Goal: Check status: Check status

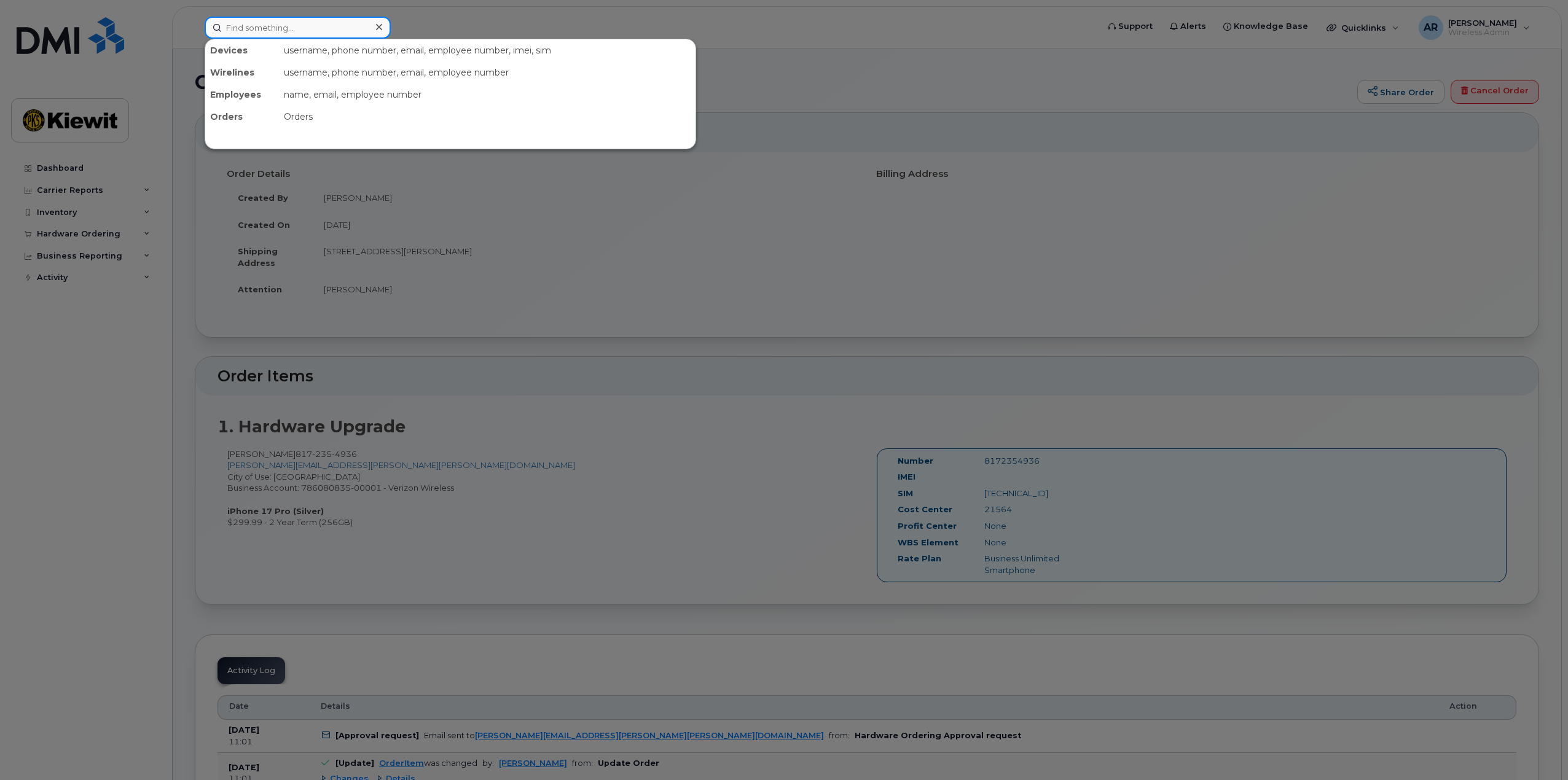
click at [272, 30] on input at bounding box center [297, 28] width 186 height 22
paste input "300910"
type input "300910"
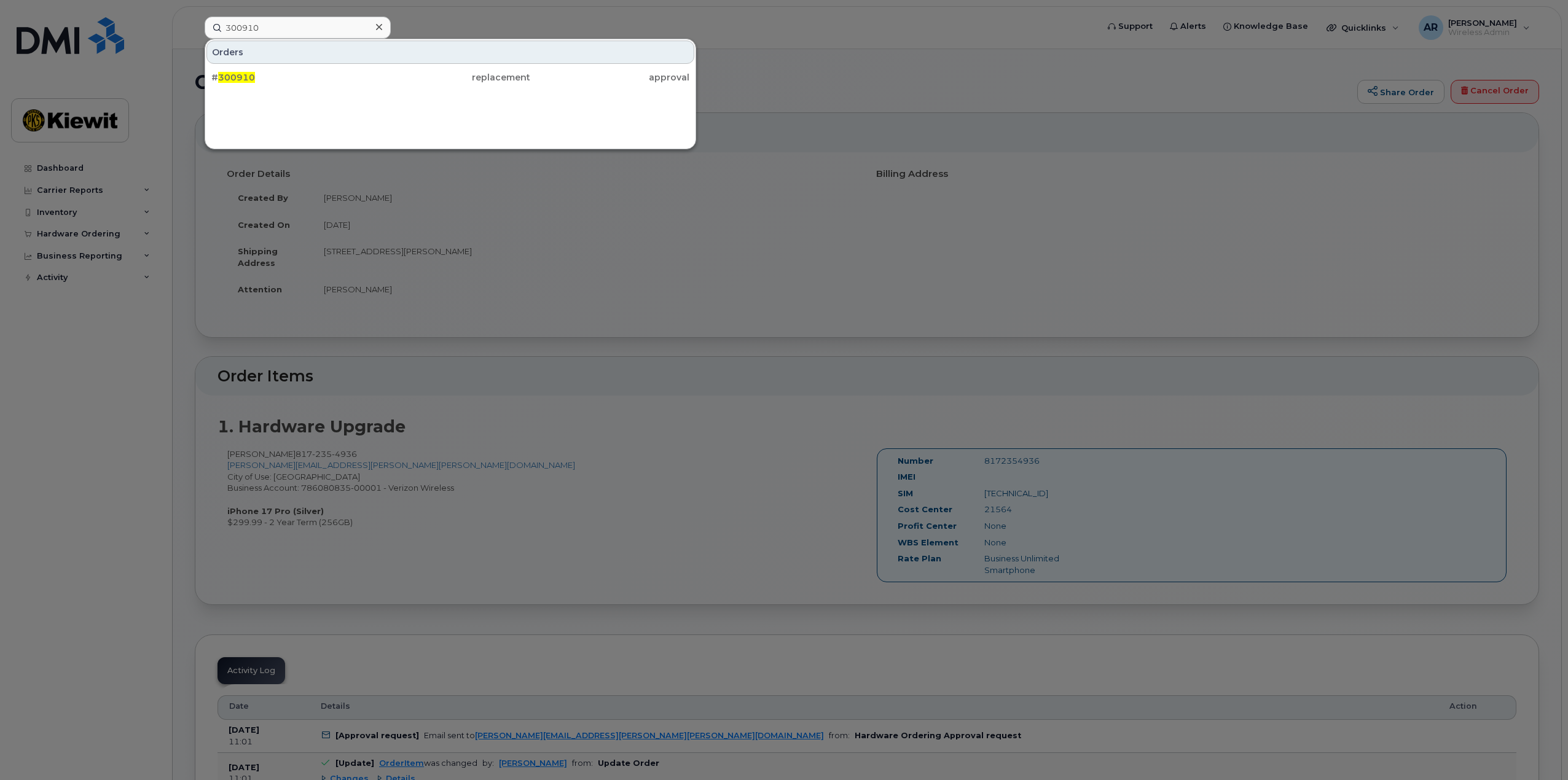
click at [324, 89] on div "# 300910 replacement approval" at bounding box center [451, 77] width 490 height 24
click at [324, 83] on div "# 300910" at bounding box center [291, 77] width 159 height 22
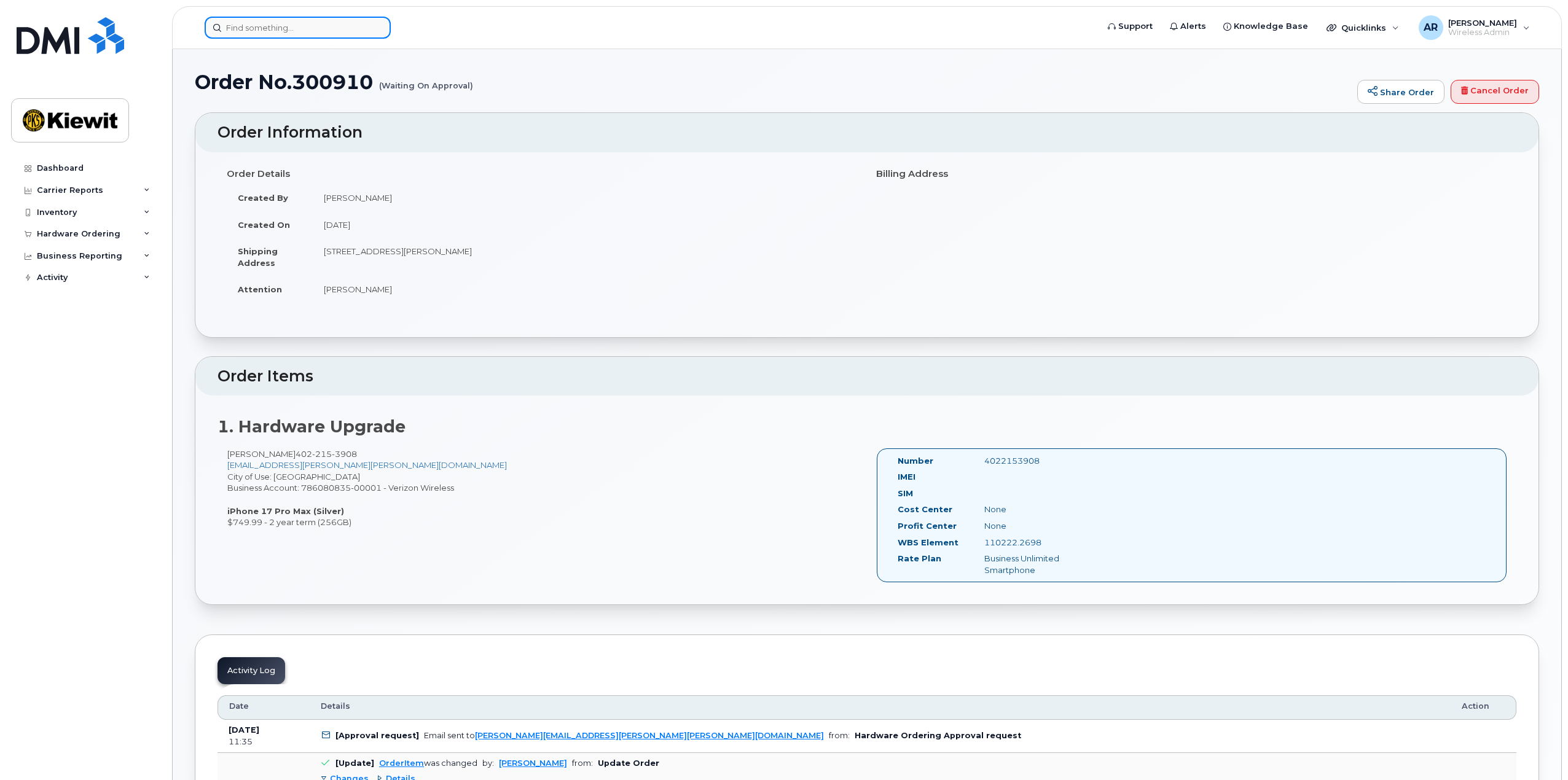
click at [258, 33] on input at bounding box center [297, 28] width 186 height 22
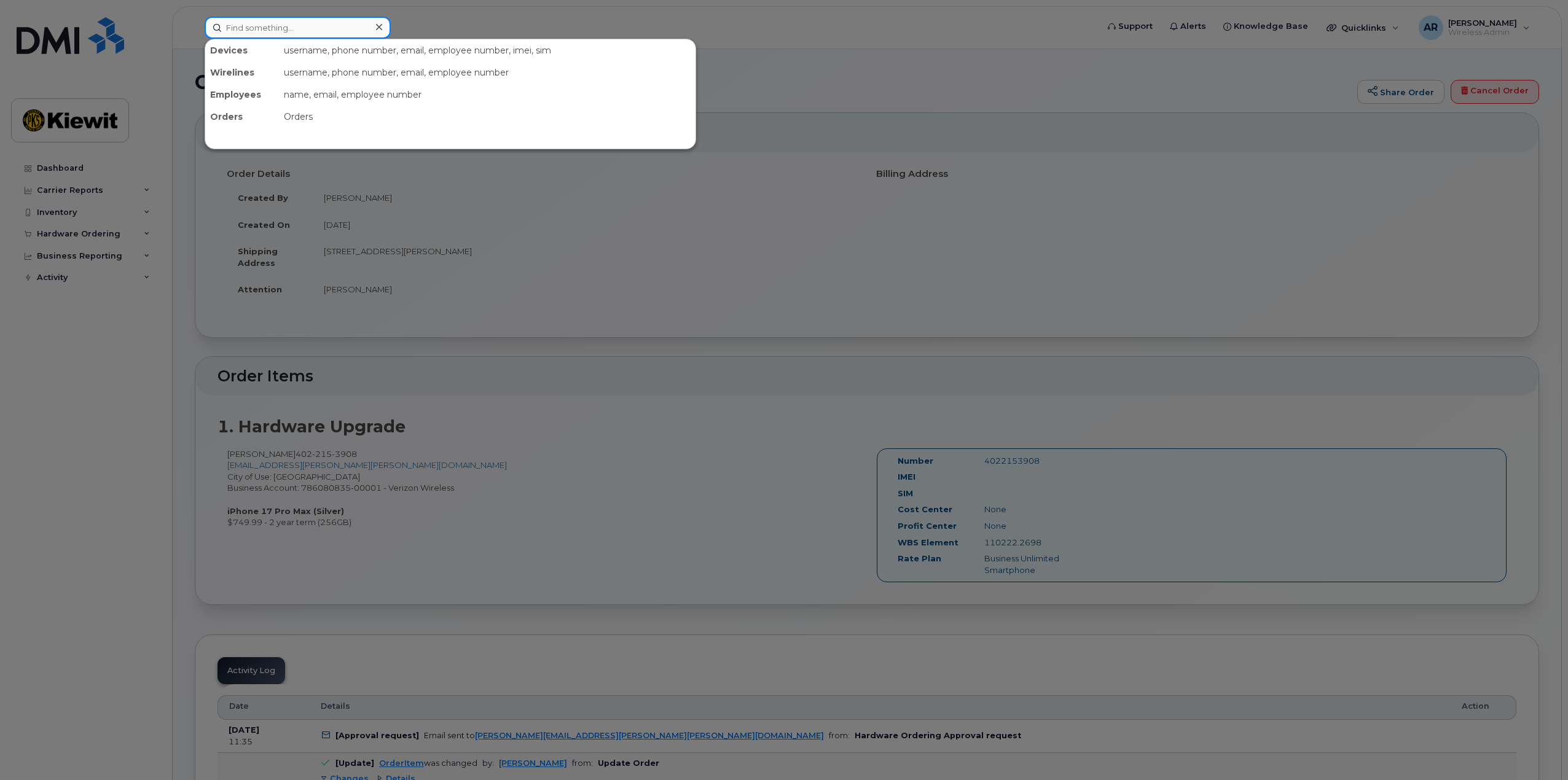
paste input "300906"
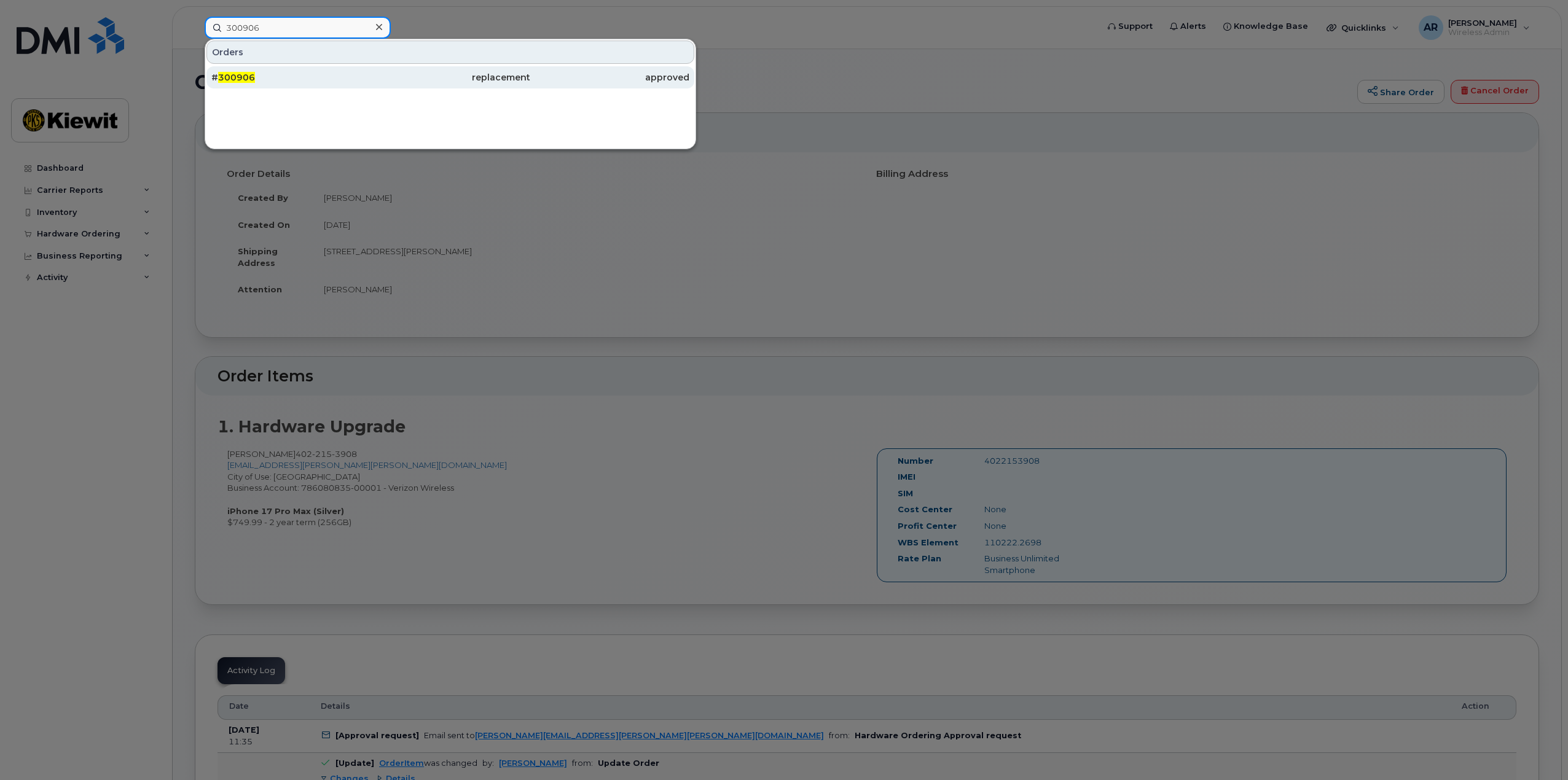
type input "300906"
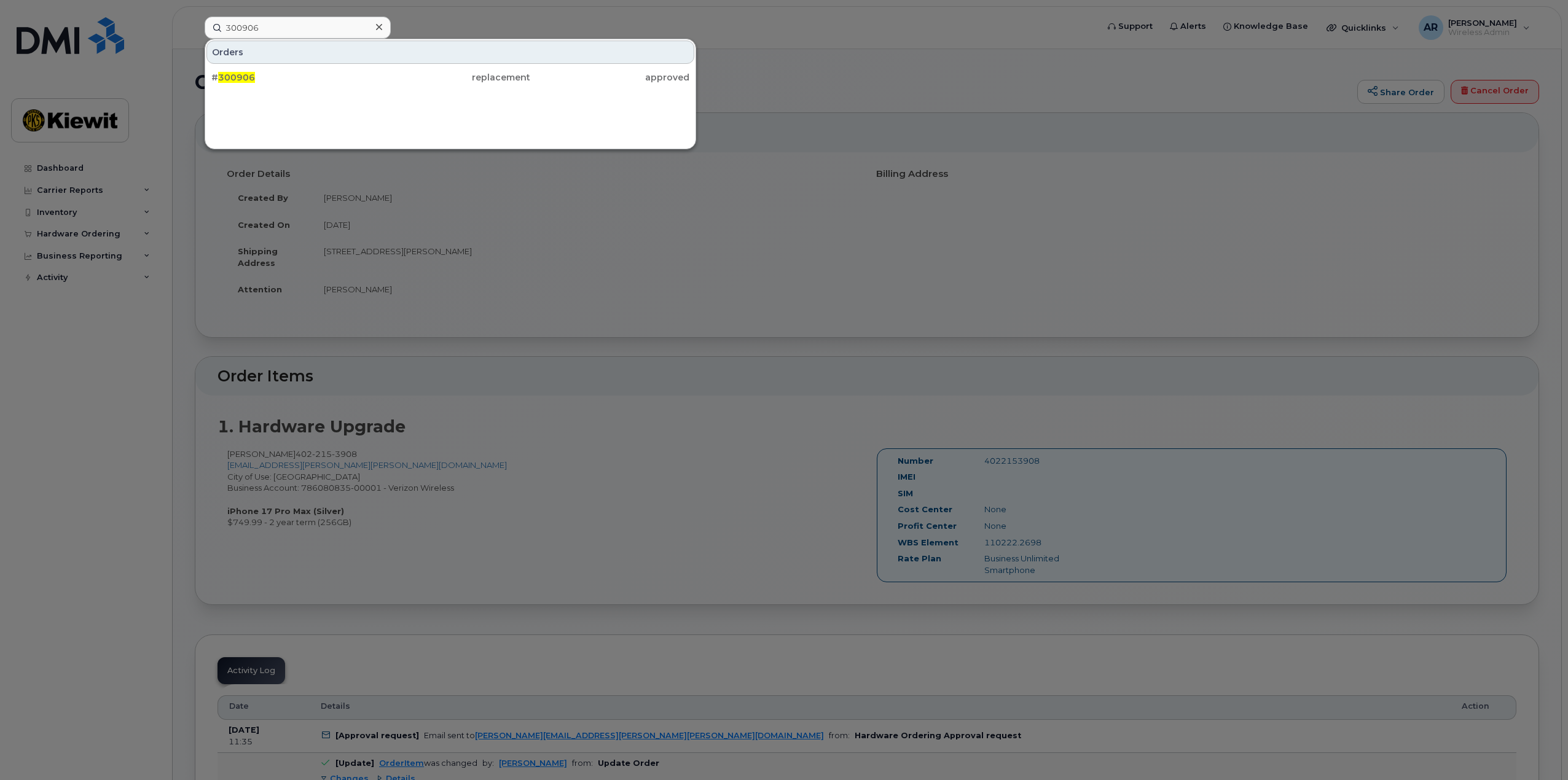
drag, startPoint x: 324, startPoint y: 76, endPoint x: 308, endPoint y: 97, distance: 26.4
click at [324, 77] on div "# 300906" at bounding box center [291, 77] width 159 height 13
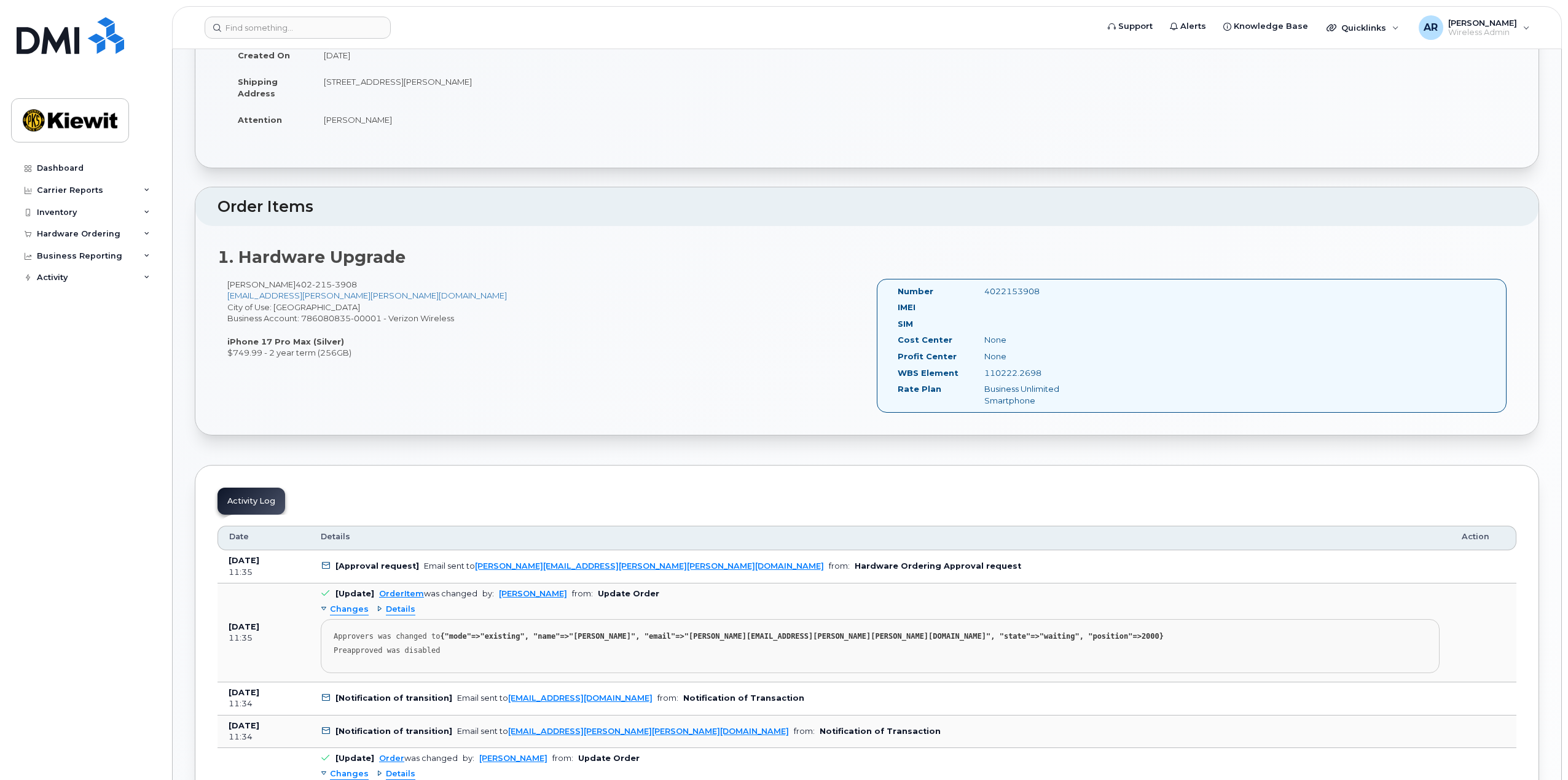
scroll to position [169, 0]
click at [1004, 372] on div "110222.2698" at bounding box center [1036, 374] width 121 height 12
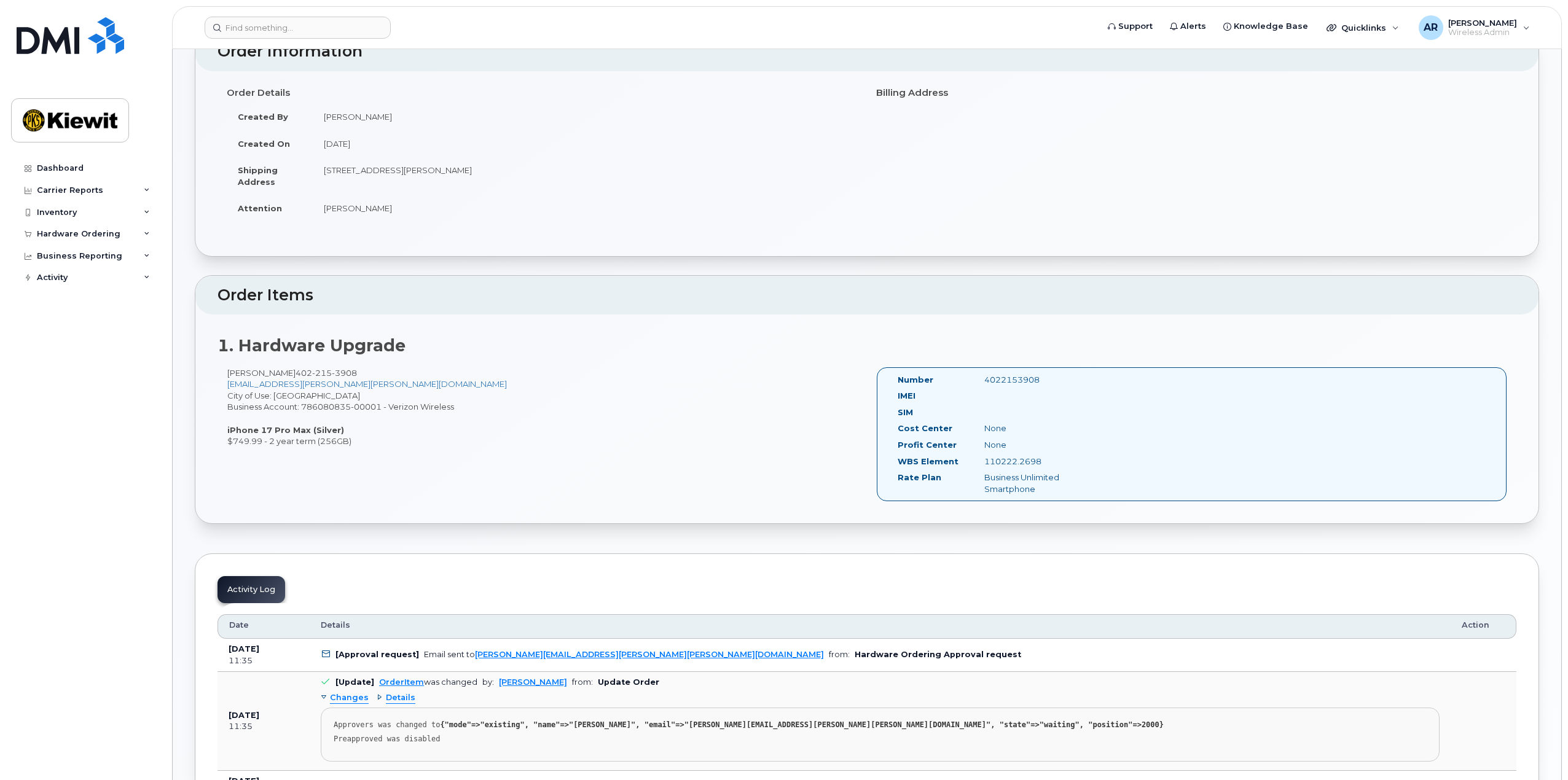
scroll to position [0, 0]
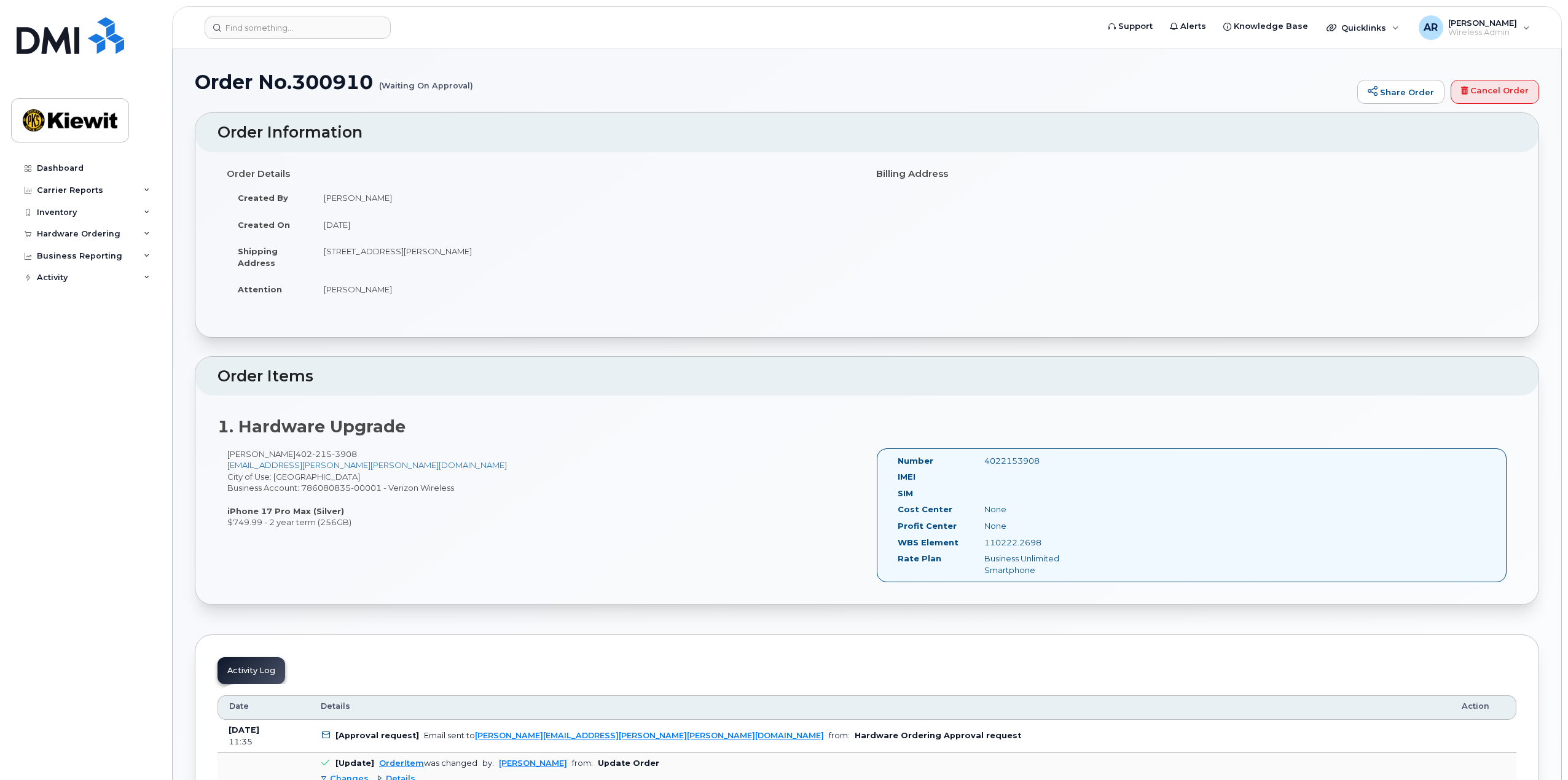
click at [602, 503] on div "CHELSEA JULIN 402 215 3908 CHELSEA.LISCUM@KIEWIT.COM City of Use: Omaha Busines…" at bounding box center [542, 488] width 650 height 80
click at [308, 83] on h1 "Order No.300910 (Waiting On Approval)" at bounding box center [773, 83] width 1157 height 22
copy h1 "300910"
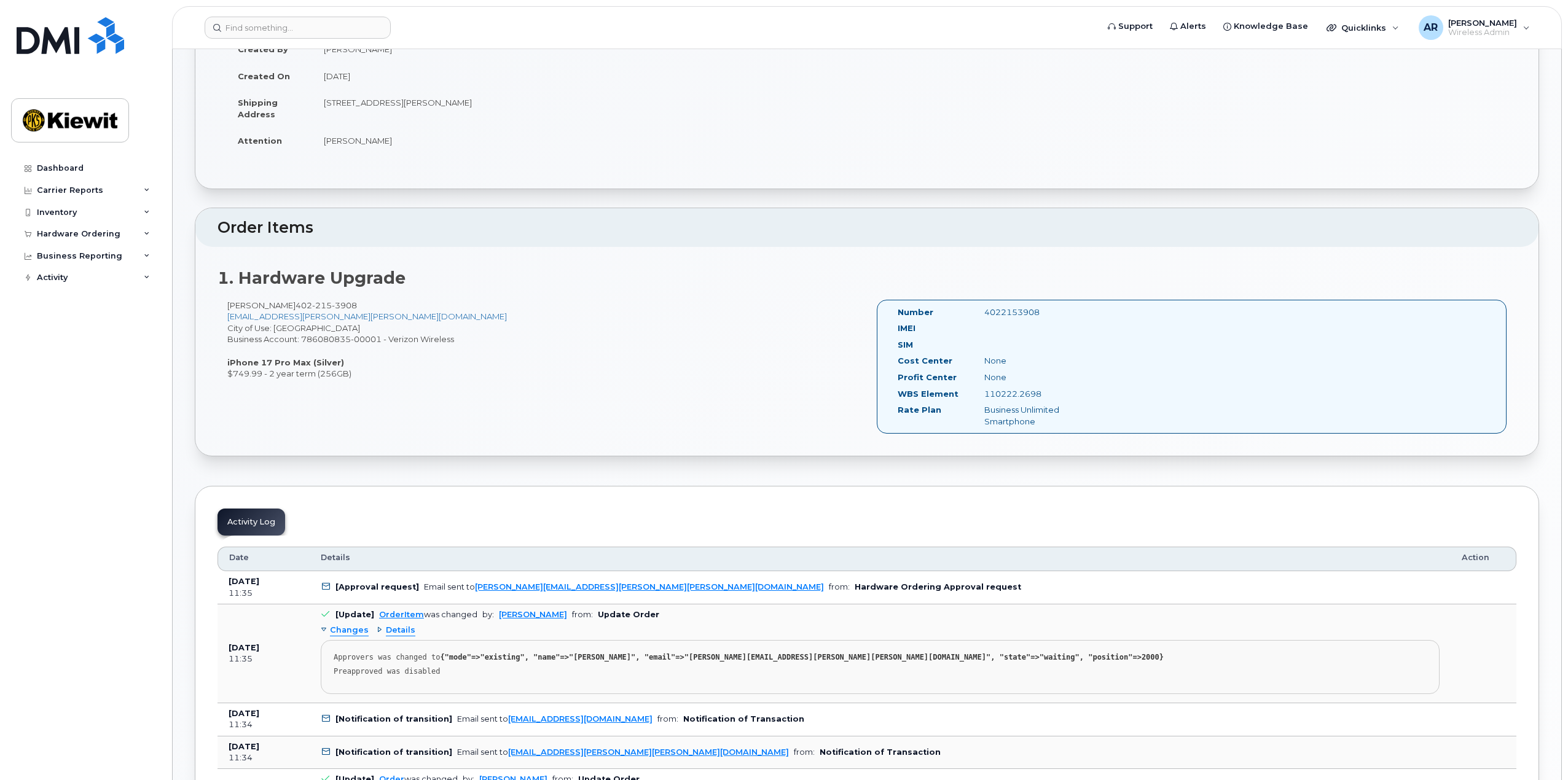
scroll to position [184, 0]
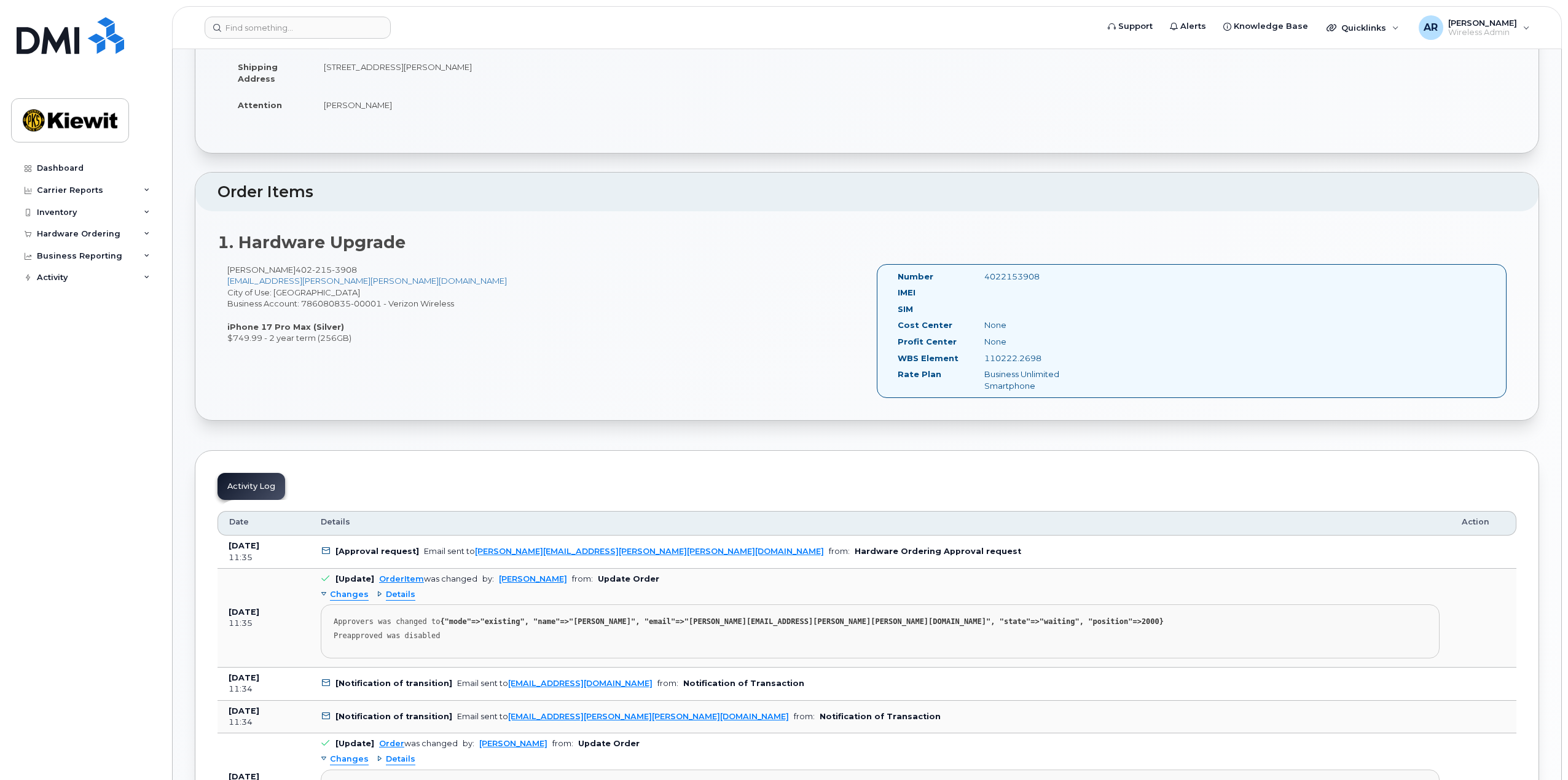
click at [140, 335] on div "Dashboard Carrier Reports Monthly Billing Data Daily Data Pooling Average Costi…" at bounding box center [87, 460] width 152 height 605
click at [768, 318] on div "CHELSEA JULIN 402 215 3908 CHELSEA.LISCUM@KIEWIT.COM City of Use: Omaha Busines…" at bounding box center [542, 304] width 650 height 80
click at [666, 319] on div "CHELSEA JULIN 402 215 3908 CHELSEA.LISCUM@KIEWIT.COM City of Use: Omaha Busines…" at bounding box center [542, 304] width 650 height 80
click at [381, 305] on div "CHELSEA JULIN 402 215 3908 CHELSEA.LISCUM@KIEWIT.COM City of Use: Omaha Busines…" at bounding box center [542, 304] width 650 height 80
